Goal: Navigation & Orientation: Understand site structure

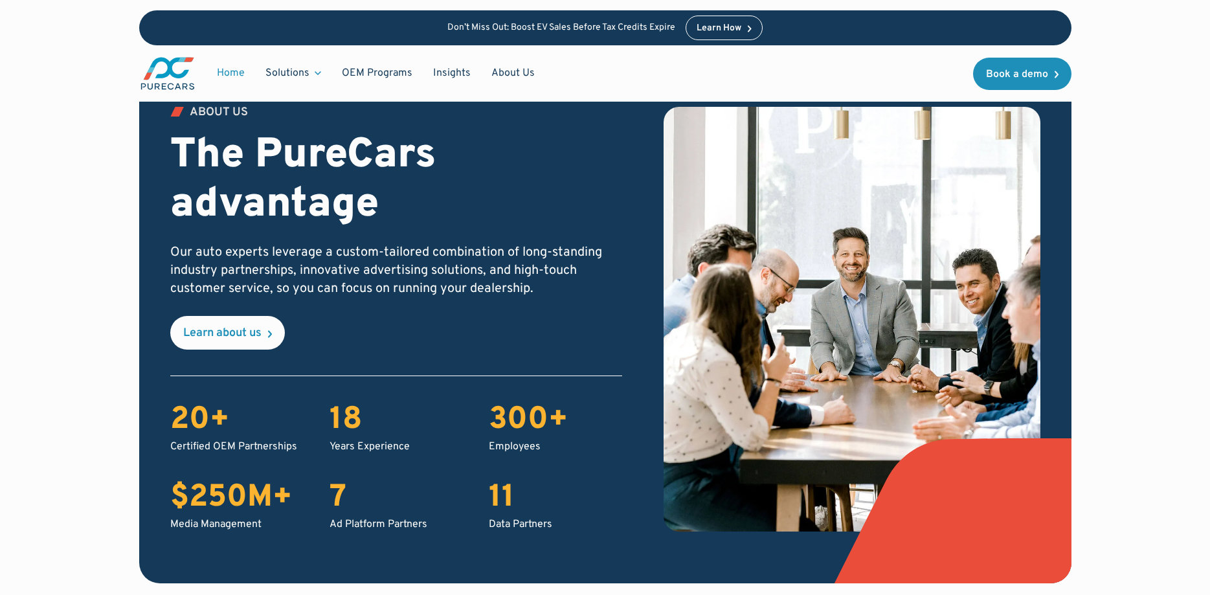
scroll to position [1786, 0]
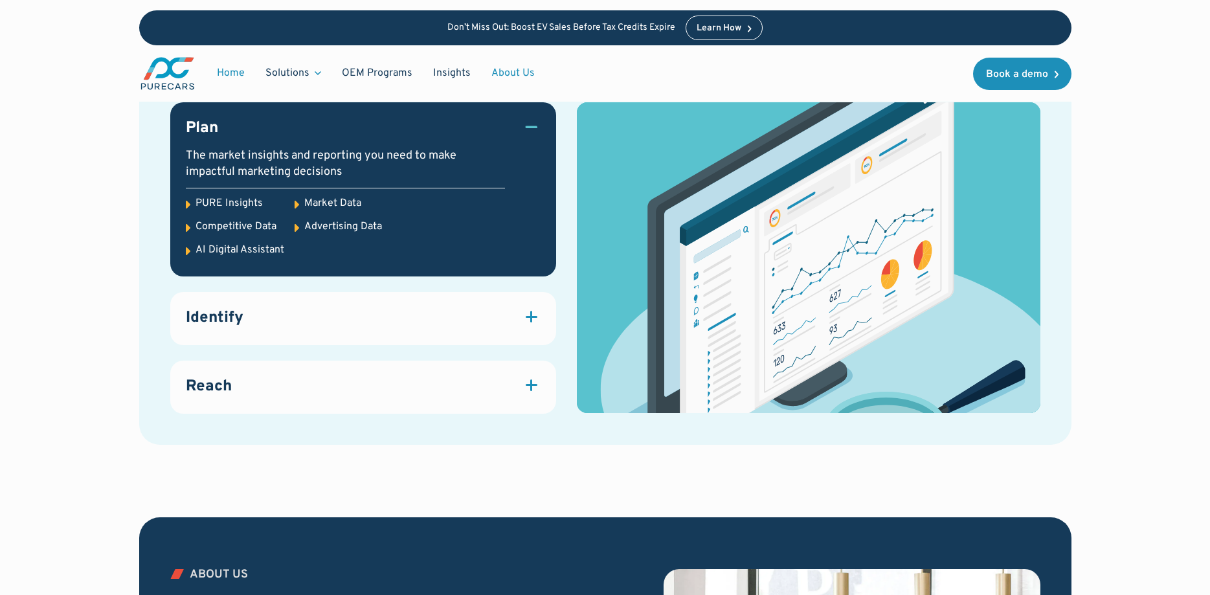
click at [490, 73] on link "About Us" at bounding box center [513, 73] width 64 height 25
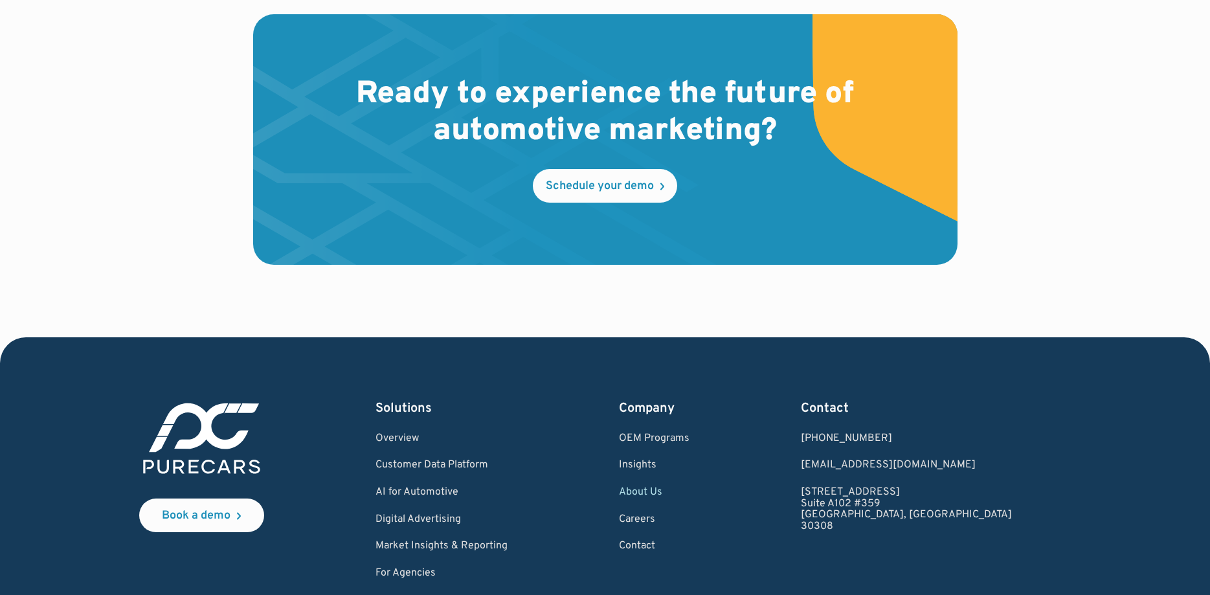
scroll to position [3764, 0]
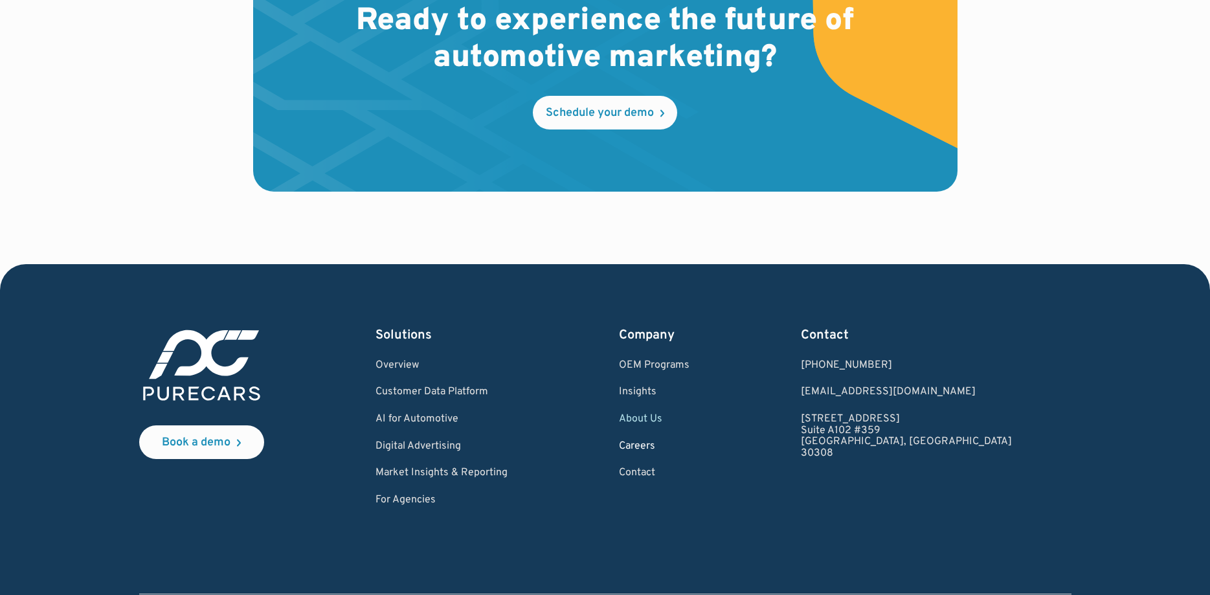
click at [690, 445] on link "Careers" at bounding box center [654, 447] width 71 height 12
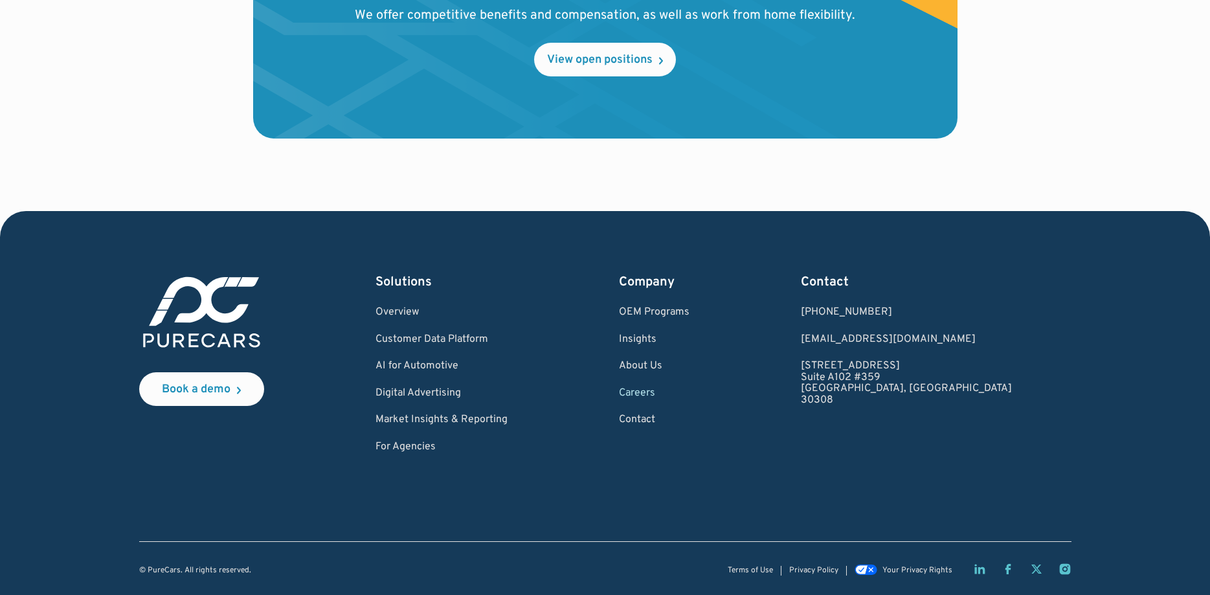
scroll to position [1513, 0]
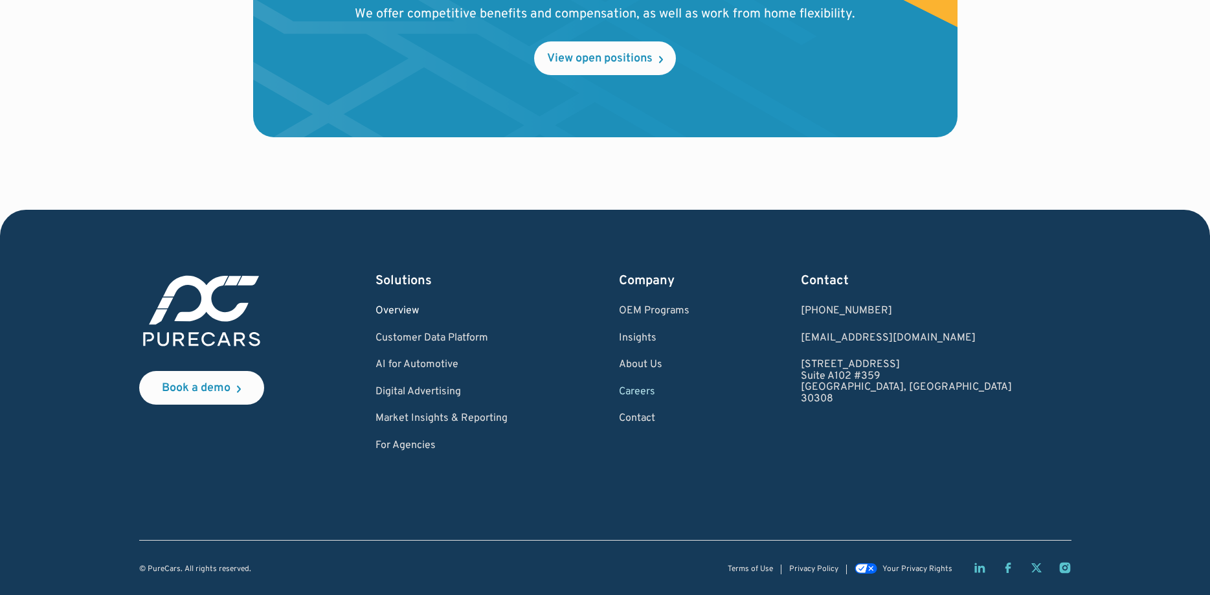
click at [430, 308] on link "Overview" at bounding box center [442, 312] width 132 height 12
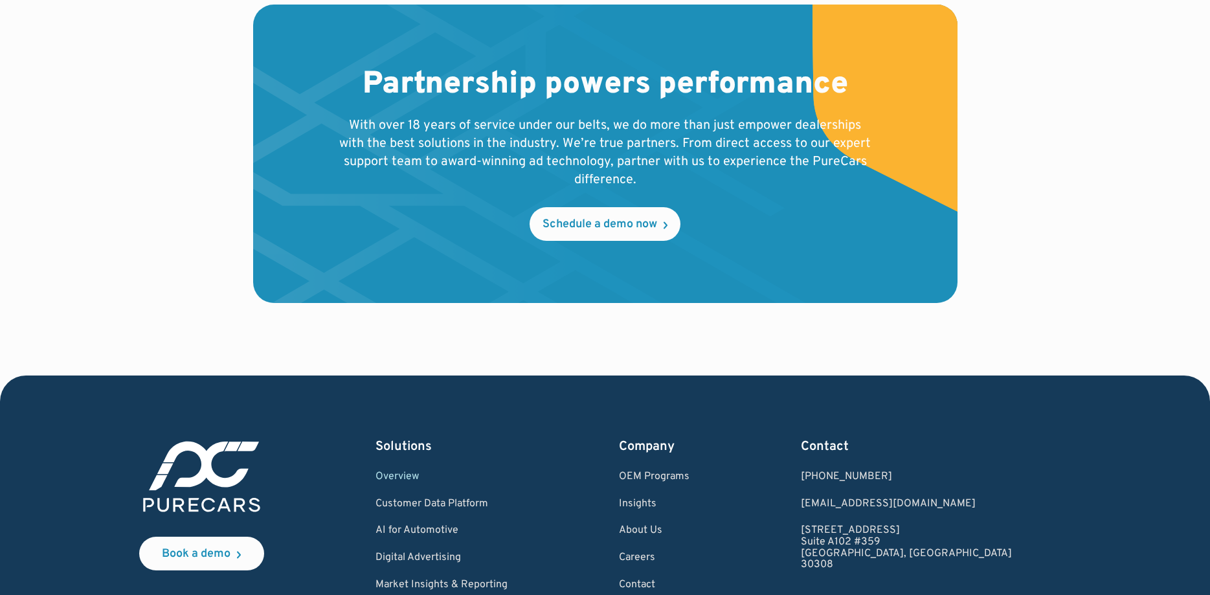
scroll to position [2543, 0]
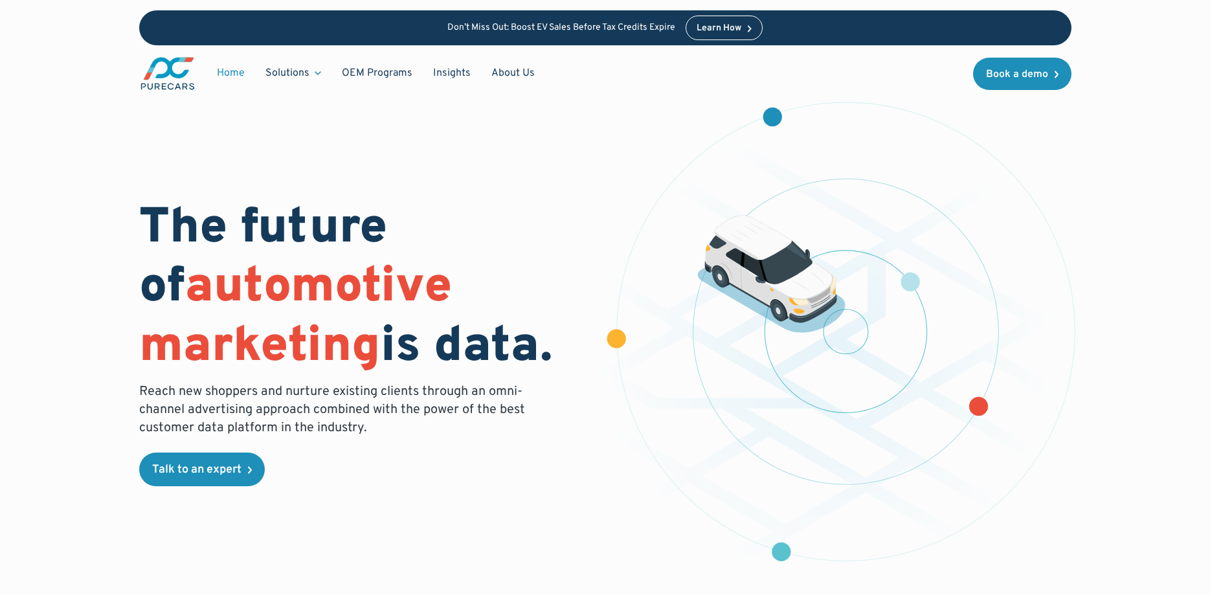
scroll to position [1786, 0]
